Goal: Transaction & Acquisition: Purchase product/service

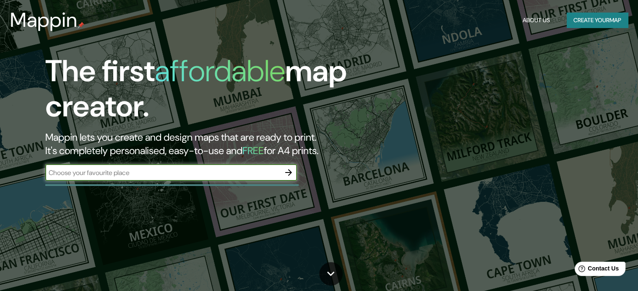
click at [583, 19] on button "Create your map" at bounding box center [597, 21] width 61 height 16
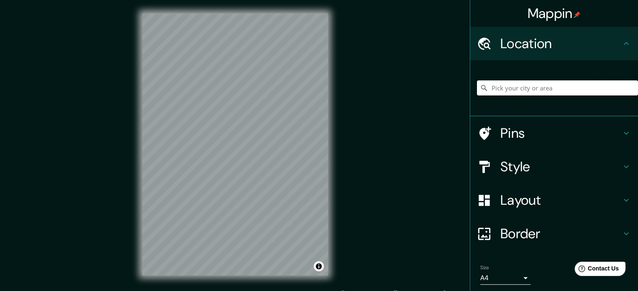
click at [508, 88] on input "Pick your city or area" at bounding box center [557, 88] width 161 height 15
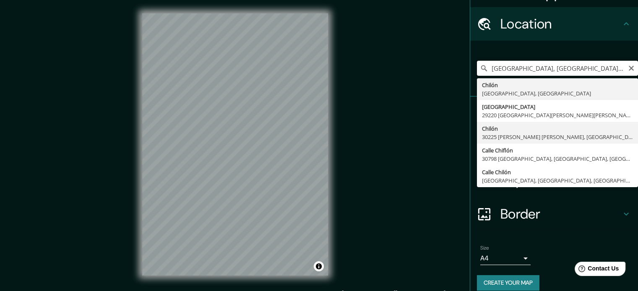
scroll to position [29, 0]
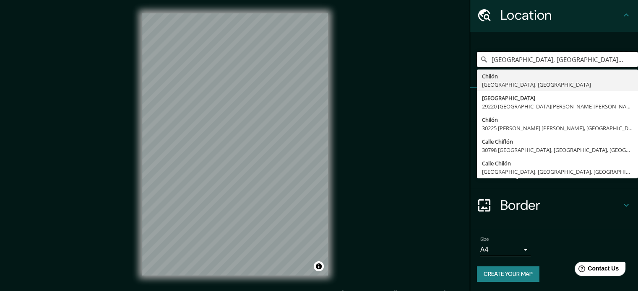
type input "[GEOGRAPHIC_DATA], [GEOGRAPHIC_DATA], [GEOGRAPHIC_DATA]"
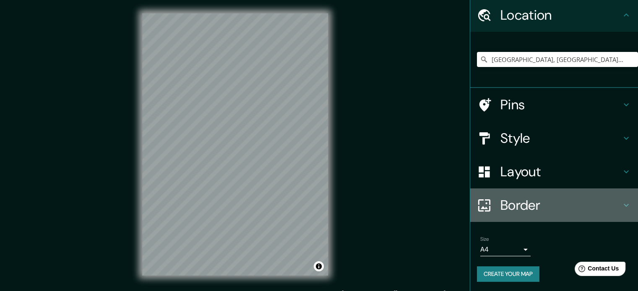
click at [622, 206] on icon at bounding box center [626, 205] width 10 height 10
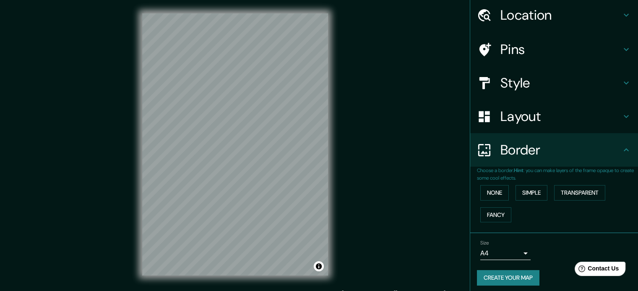
click at [506, 83] on h4 "Style" at bounding box center [560, 83] width 121 height 17
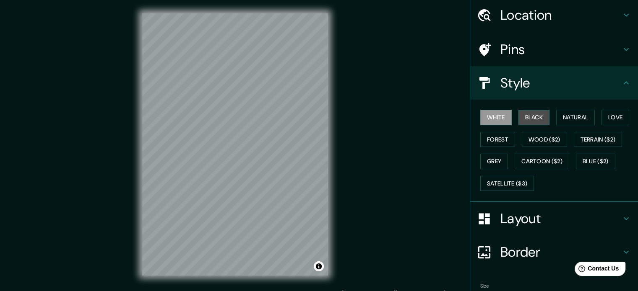
click at [524, 112] on button "Black" at bounding box center [533, 118] width 31 height 16
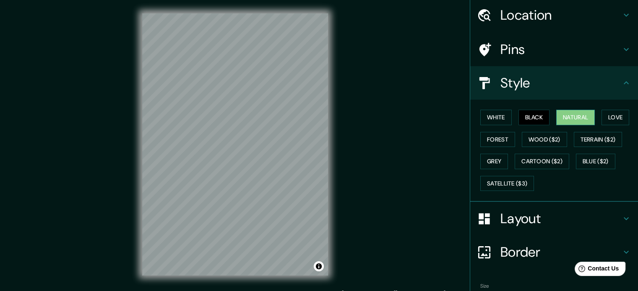
click at [567, 118] on button "Natural" at bounding box center [575, 118] width 39 height 16
click at [606, 117] on button "Love" at bounding box center [615, 118] width 28 height 16
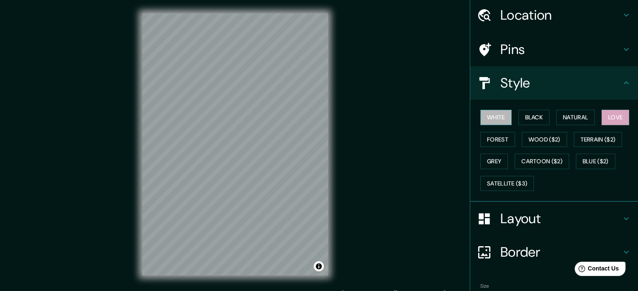
click at [484, 115] on button "White" at bounding box center [495, 118] width 31 height 16
click at [488, 161] on button "Grey" at bounding box center [494, 162] width 28 height 16
click at [503, 153] on div "White Black Natural Love Forest Wood ($2) Terrain ($2) Grey Cartoon ($2) Blue (…" at bounding box center [557, 151] width 161 height 88
